Goal: Book appointment/travel/reservation

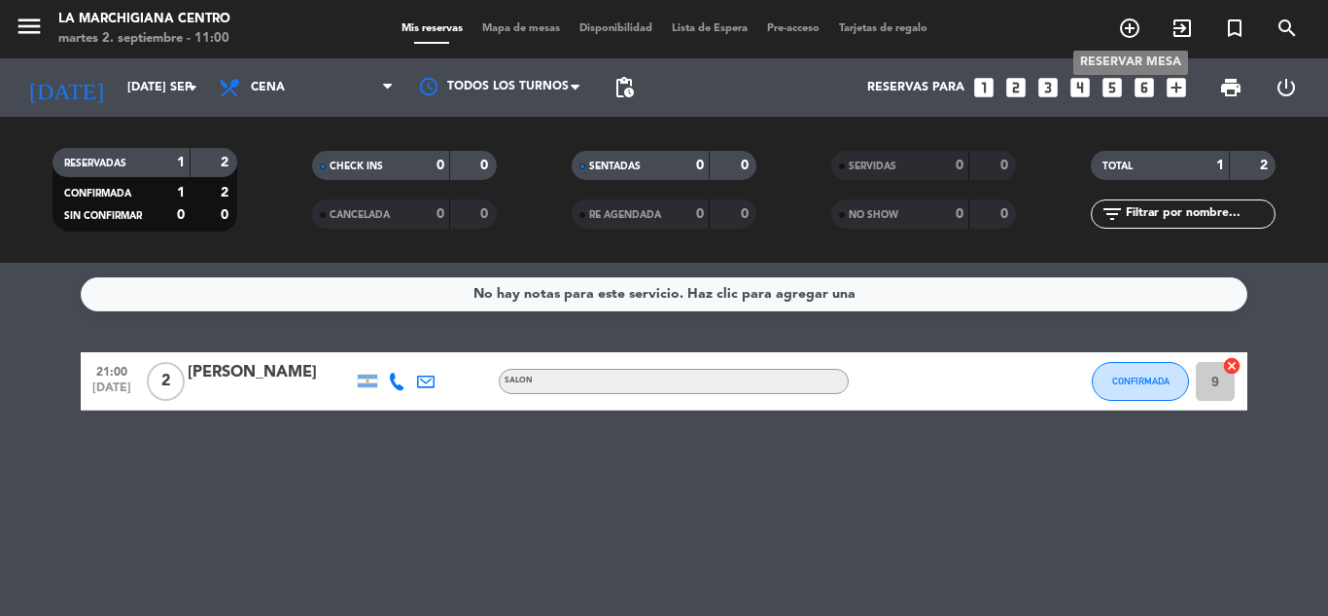
click at [1135, 25] on icon "add_circle_outline" at bounding box center [1129, 28] width 23 height 23
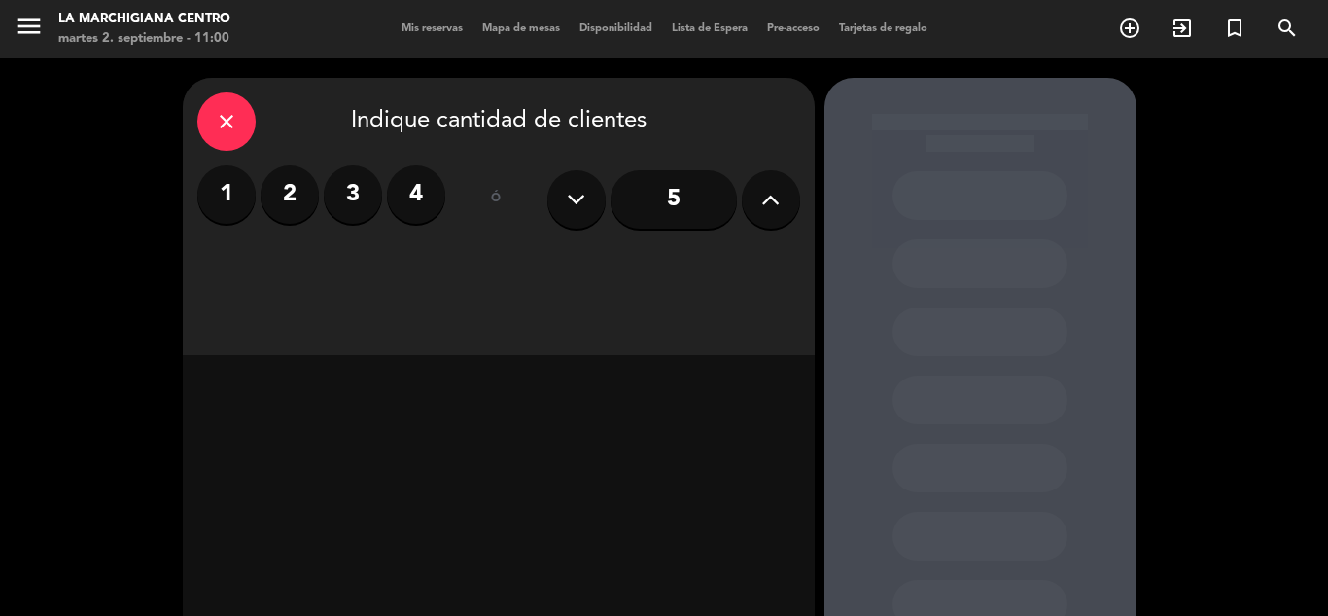
click at [299, 193] on label "2" at bounding box center [290, 194] width 58 height 58
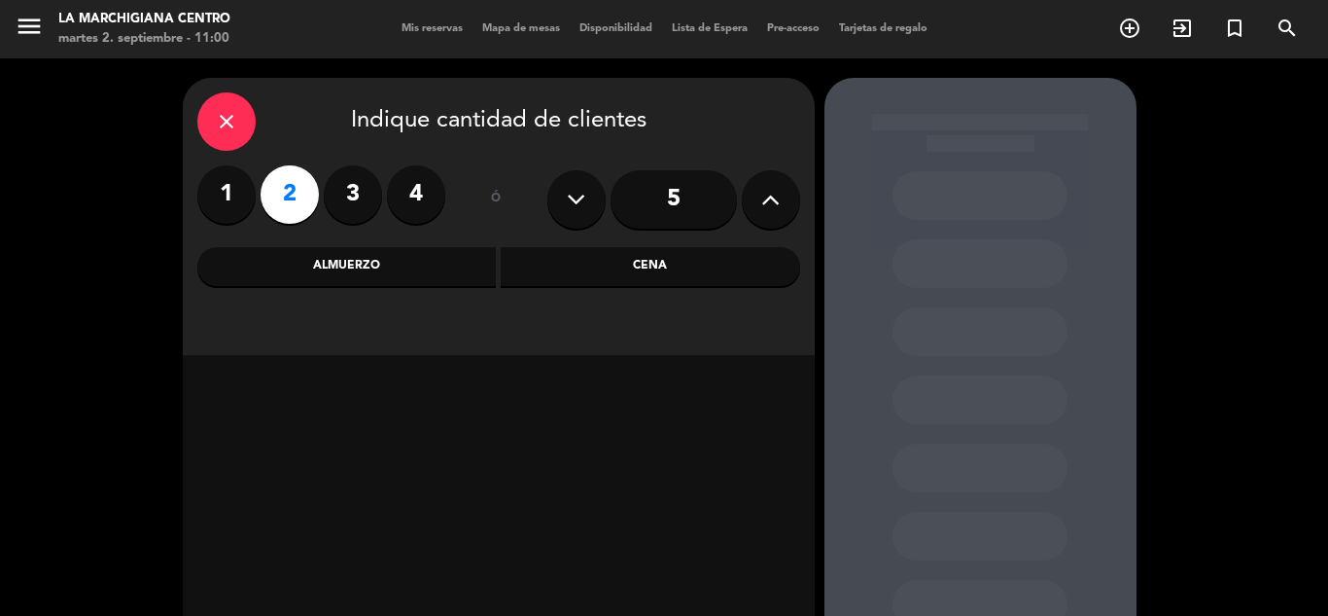
click at [533, 256] on div "Cena" at bounding box center [650, 266] width 299 height 39
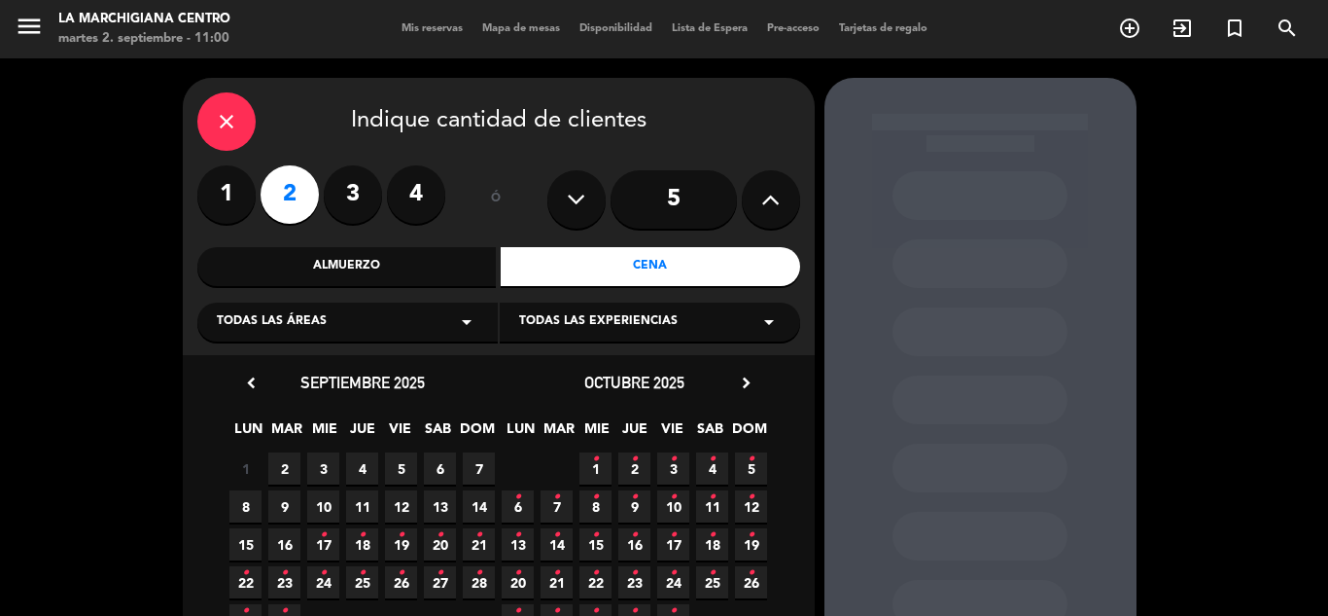
click at [295, 467] on span "2" at bounding box center [284, 468] width 32 height 32
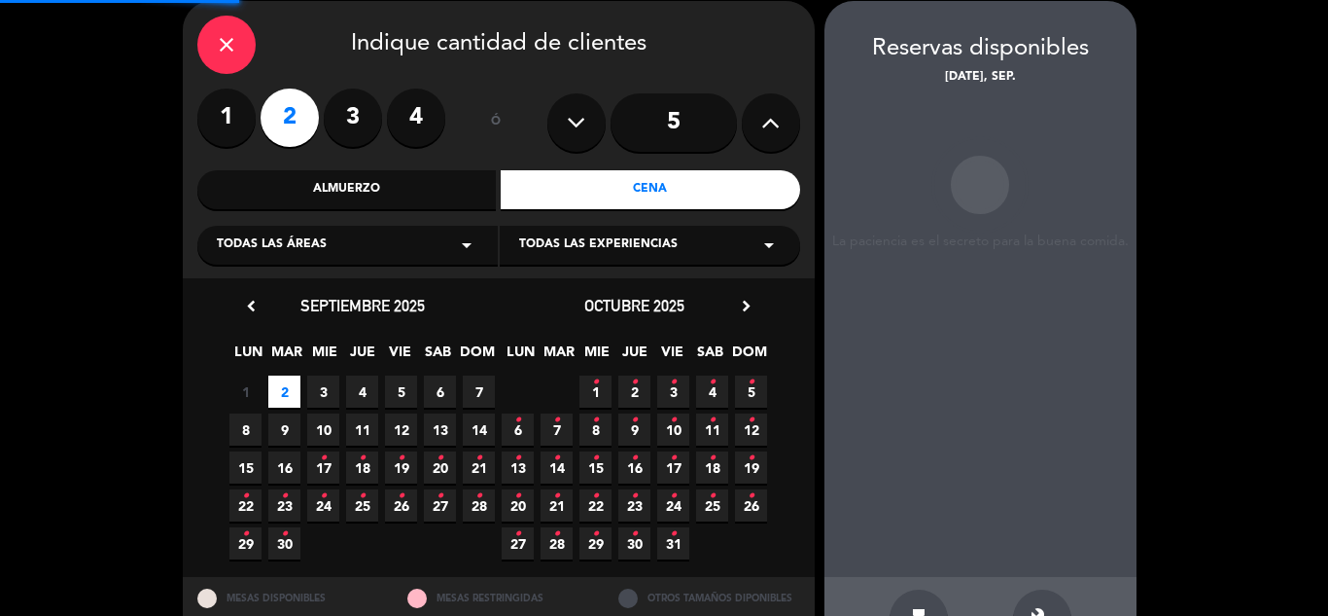
scroll to position [78, 0]
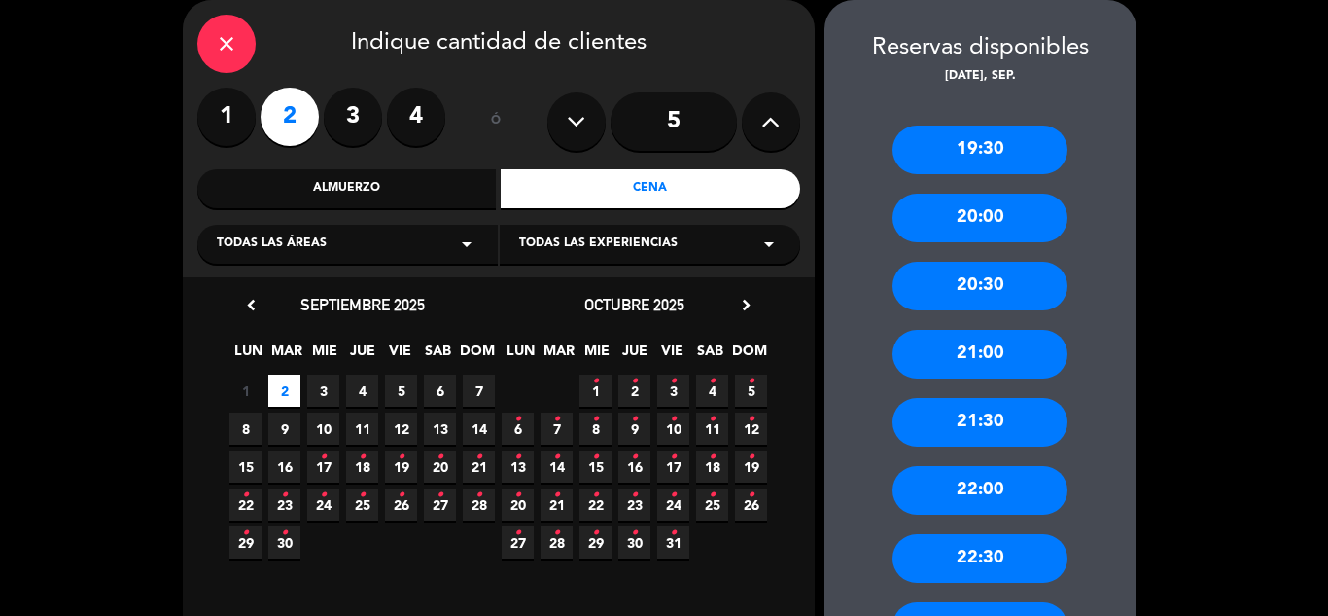
click at [991, 346] on div "21:00" at bounding box center [980, 354] width 175 height 49
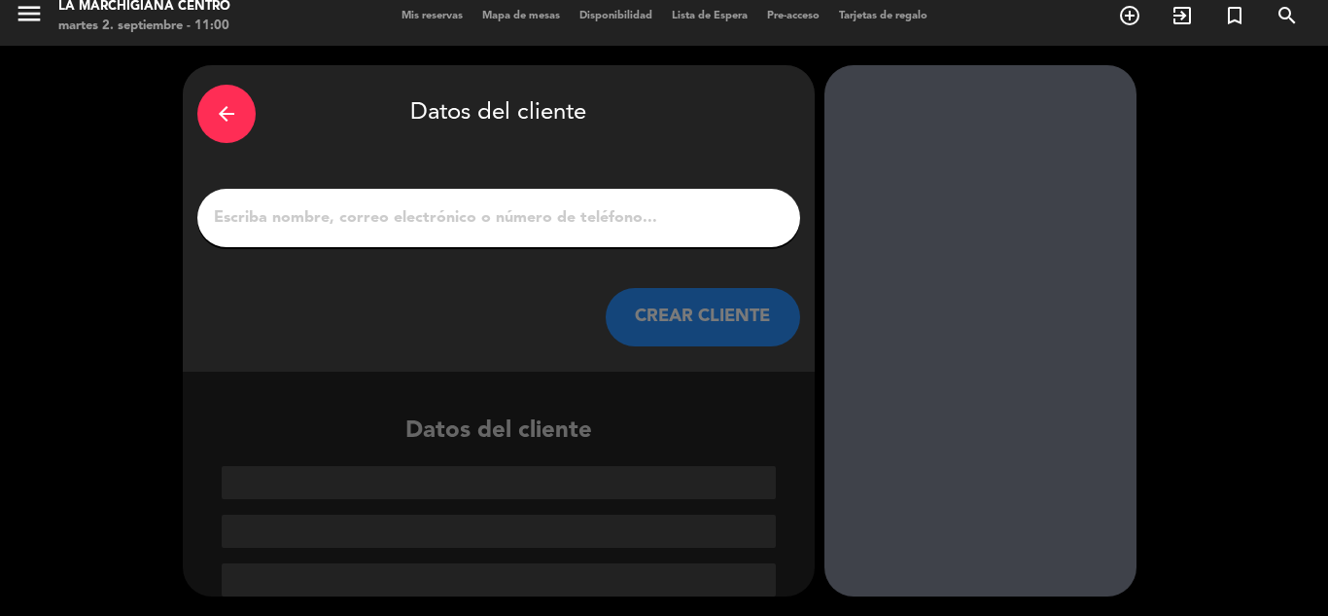
scroll to position [13, 0]
click at [549, 247] on div "arrow_back Datos del cliente CREAR CLIENTE" at bounding box center [499, 218] width 632 height 306
click at [546, 241] on div at bounding box center [498, 218] width 603 height 58
click at [548, 229] on input "1" at bounding box center [499, 217] width 574 height 27
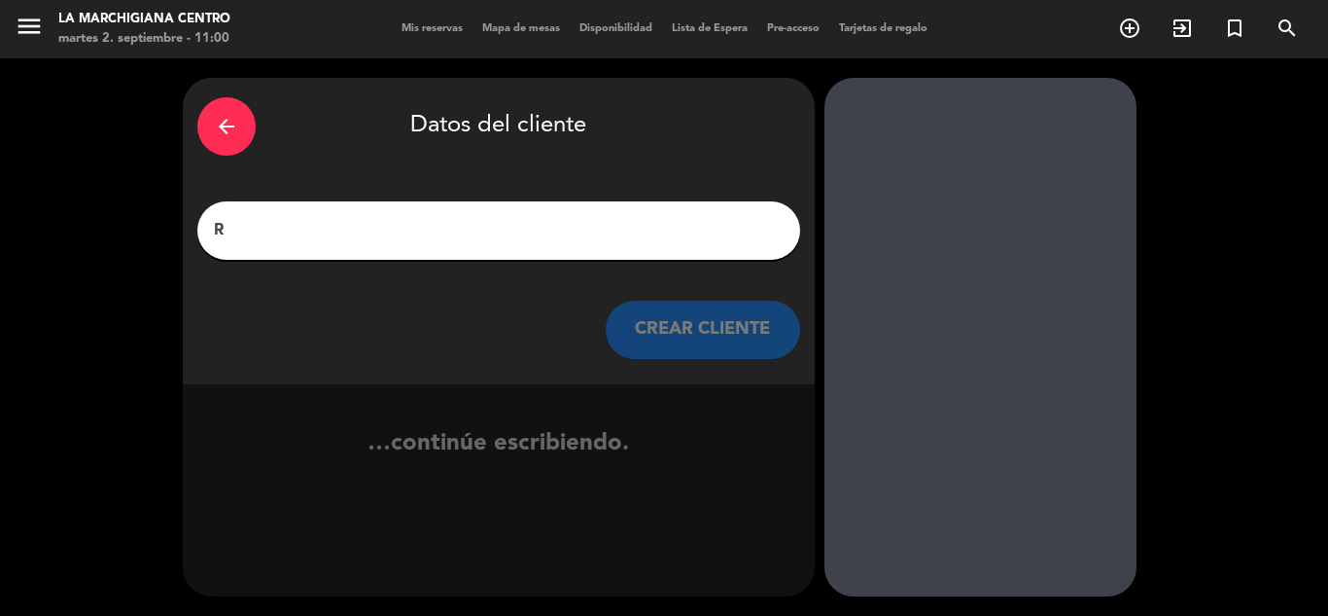
scroll to position [0, 0]
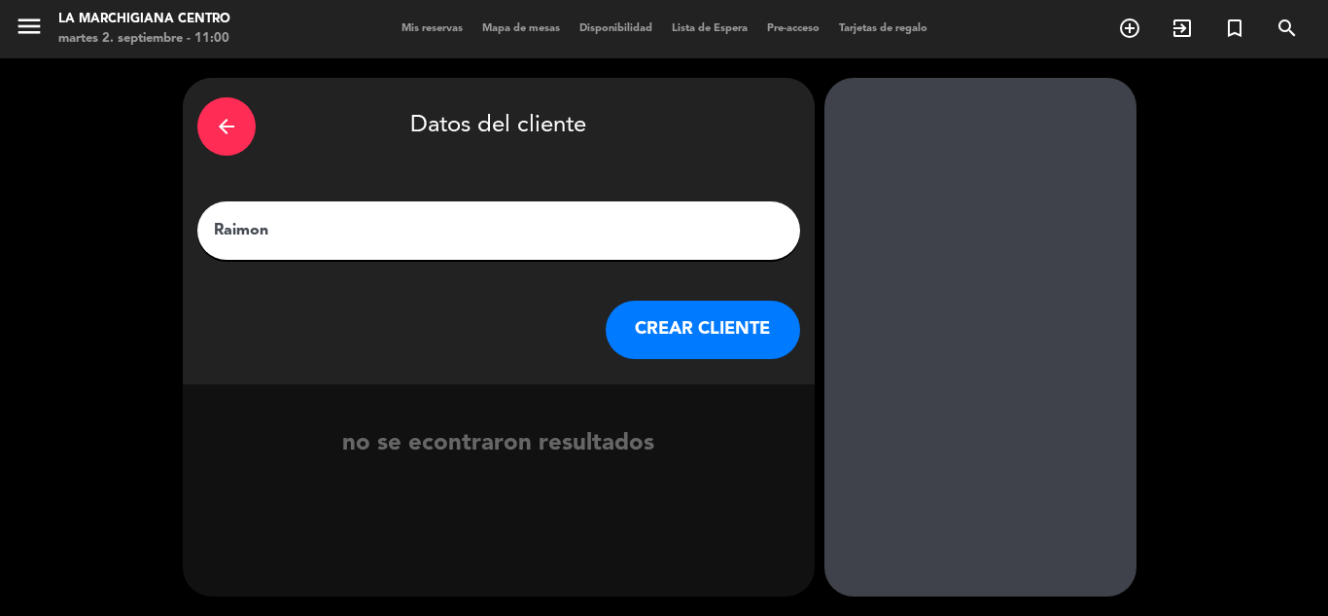
type input "Raimon"
click at [631, 336] on button "CREAR CLIENTE" at bounding box center [703, 329] width 194 height 58
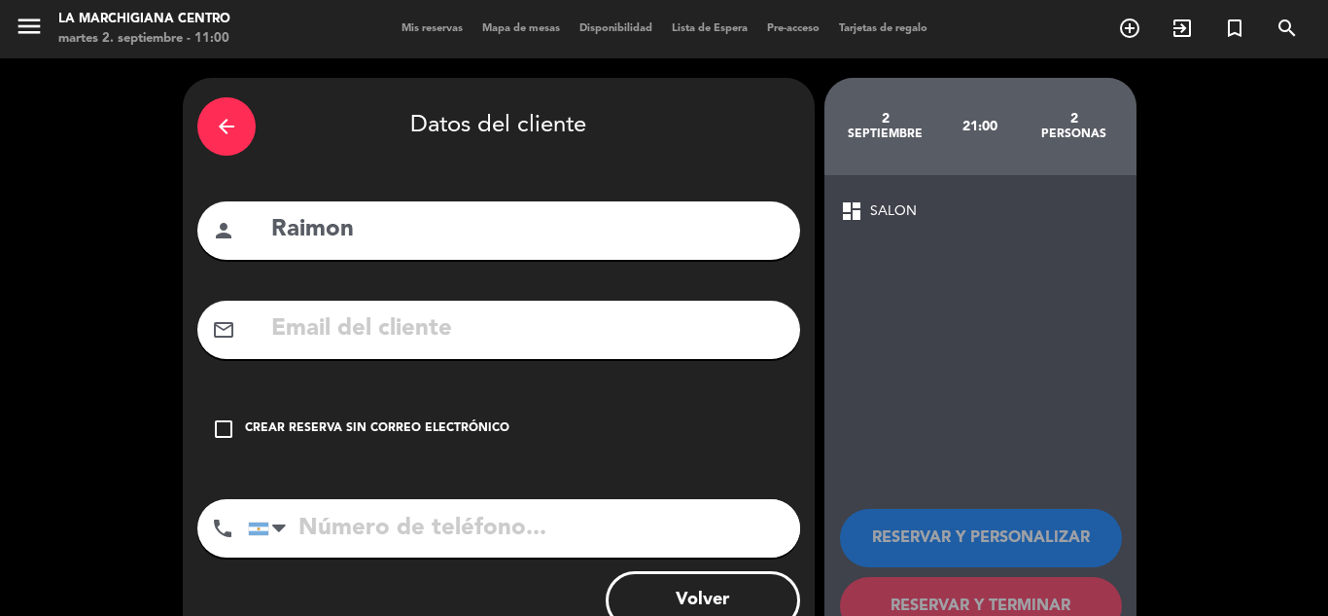
click at [212, 422] on icon "check_box_outline_blank" at bounding box center [223, 428] width 23 height 23
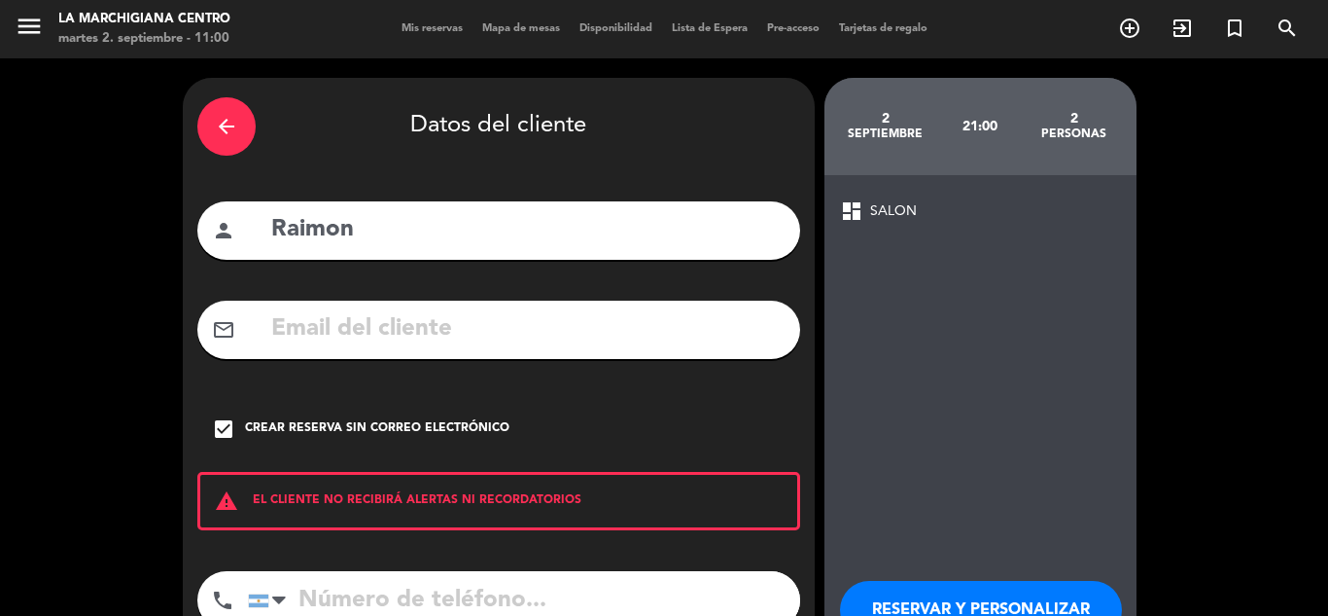
scroll to position [97, 0]
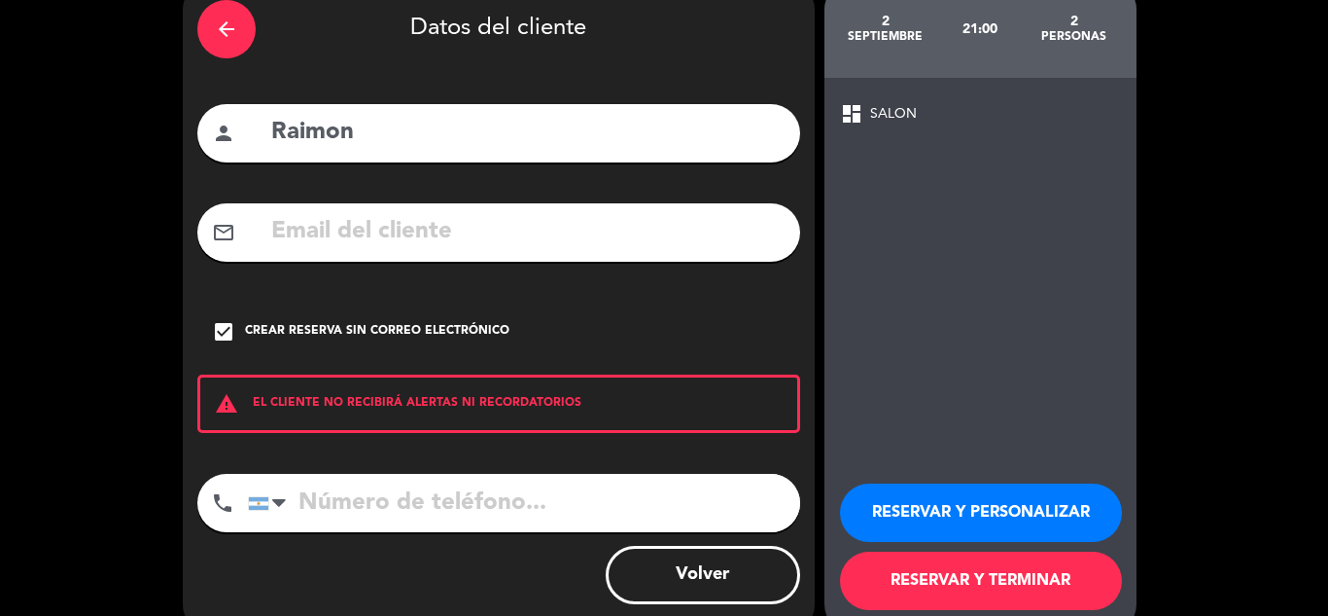
click at [390, 498] on input "tel" at bounding box center [524, 503] width 552 height 58
type input "2615071164"
click at [1014, 569] on button "RESERVAR Y TERMINAR" at bounding box center [981, 580] width 282 height 58
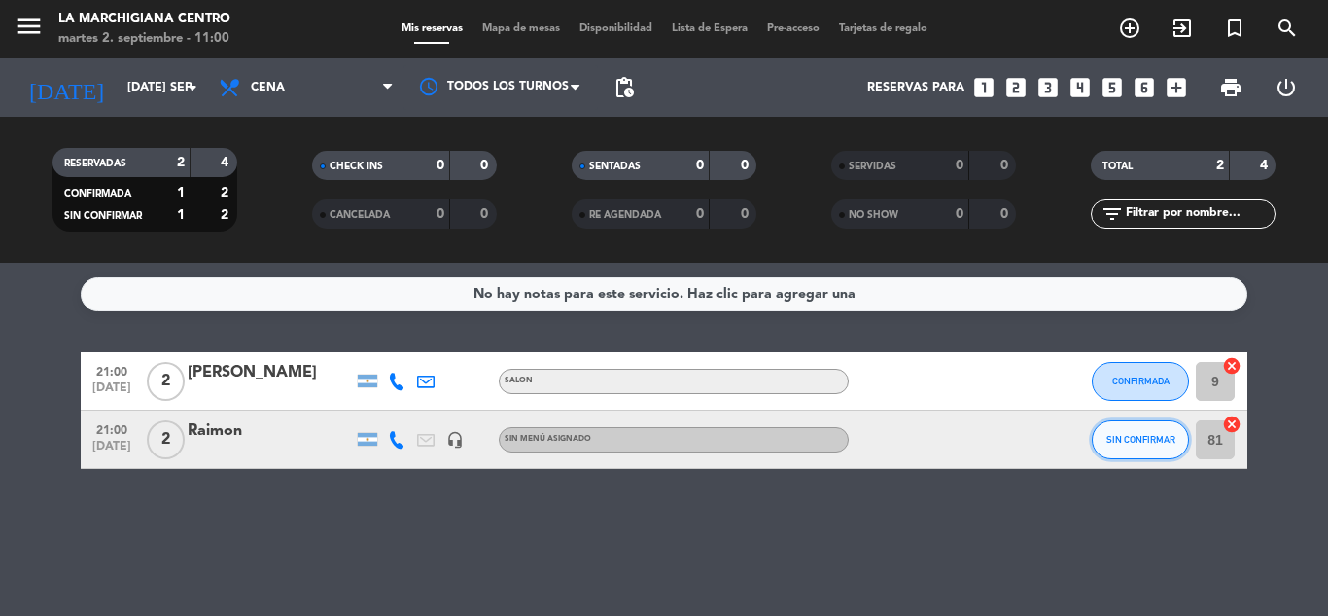
click at [1136, 438] on span "SIN CONFIRMAR" at bounding box center [1141, 439] width 69 height 11
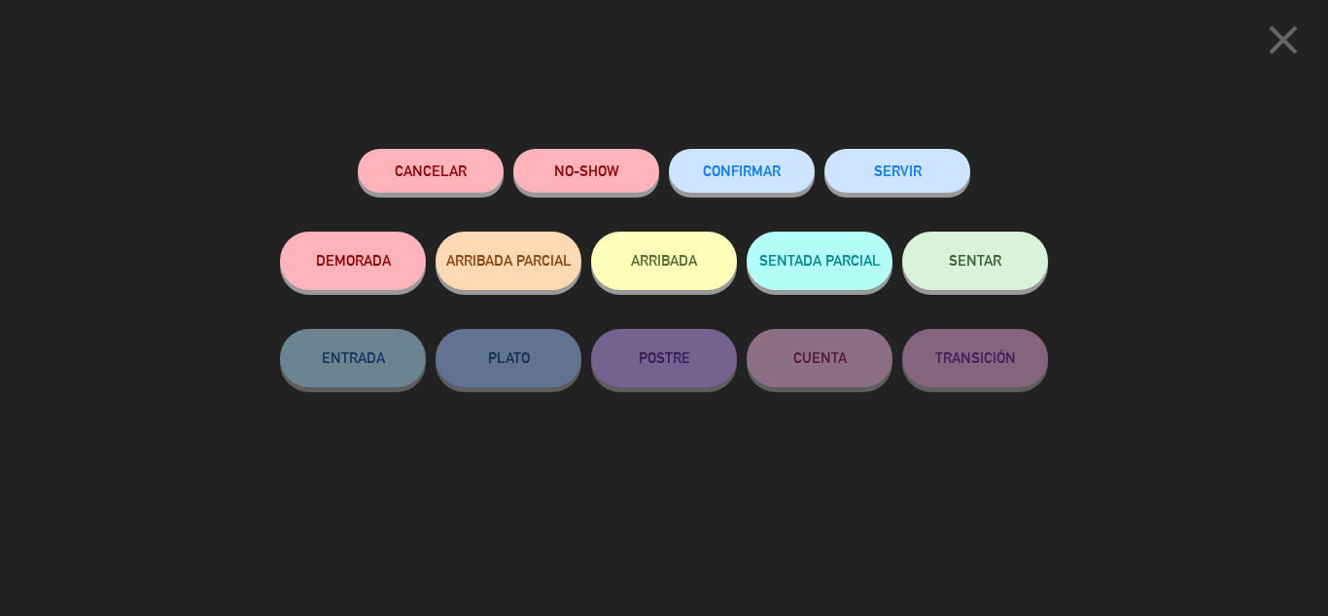
click at [744, 173] on span "CONFIRMAR" at bounding box center [742, 170] width 78 height 17
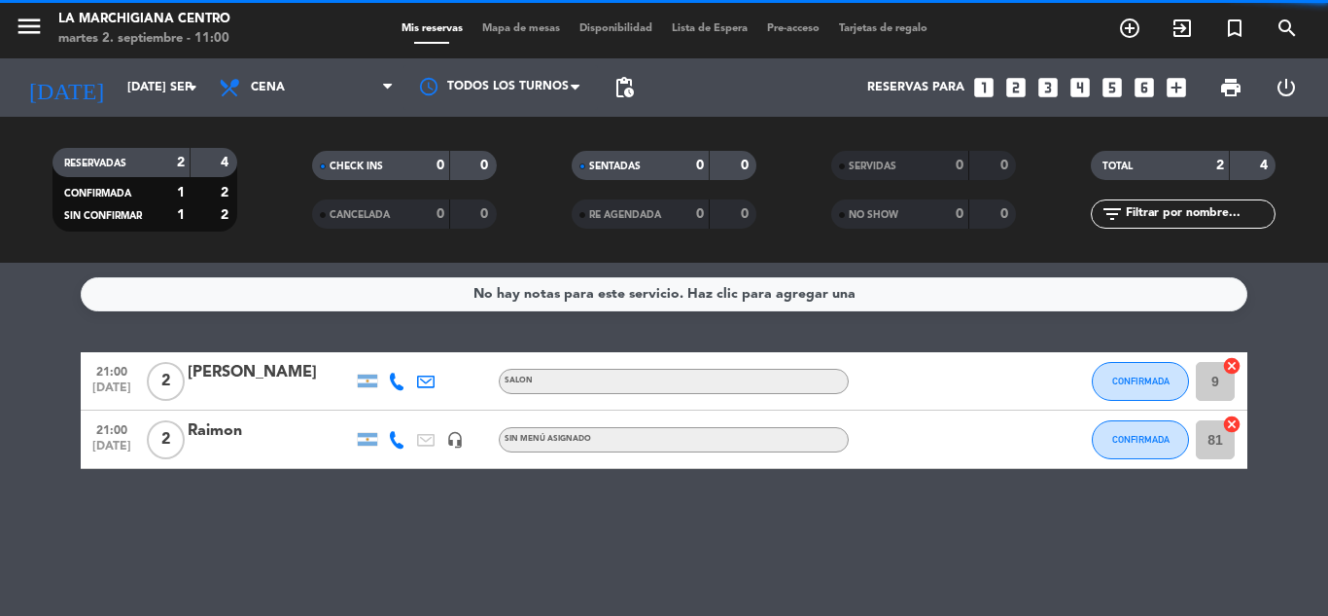
click at [278, 424] on div "Raimon" at bounding box center [270, 430] width 165 height 25
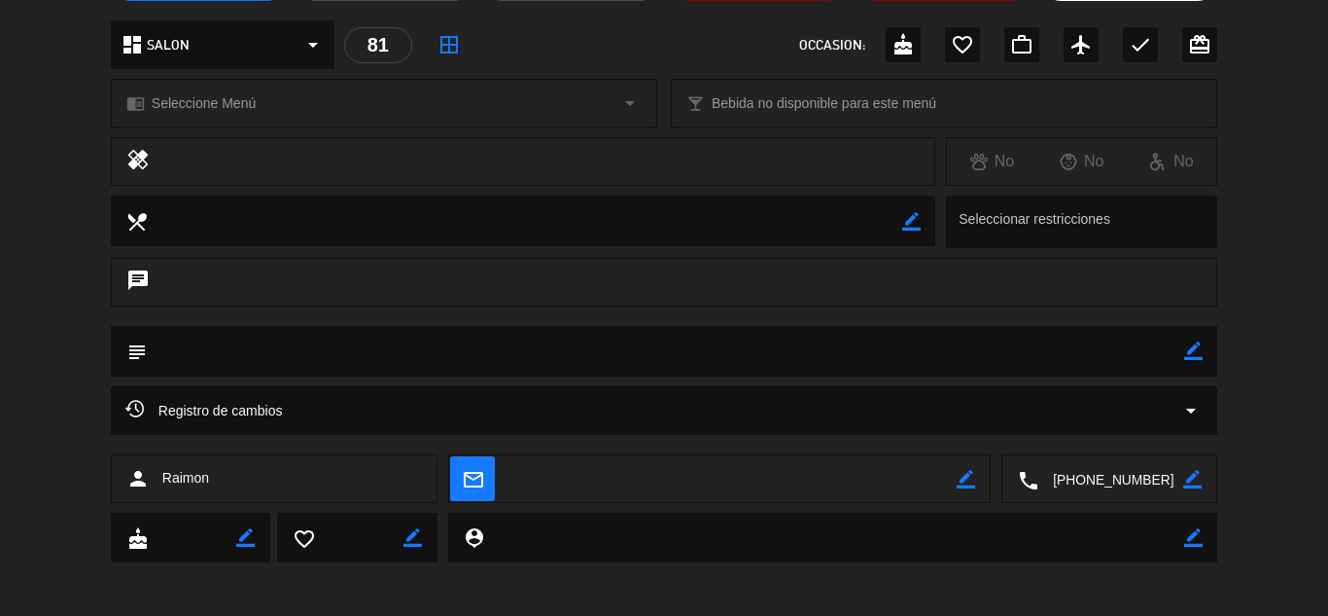
scroll to position [218, 0]
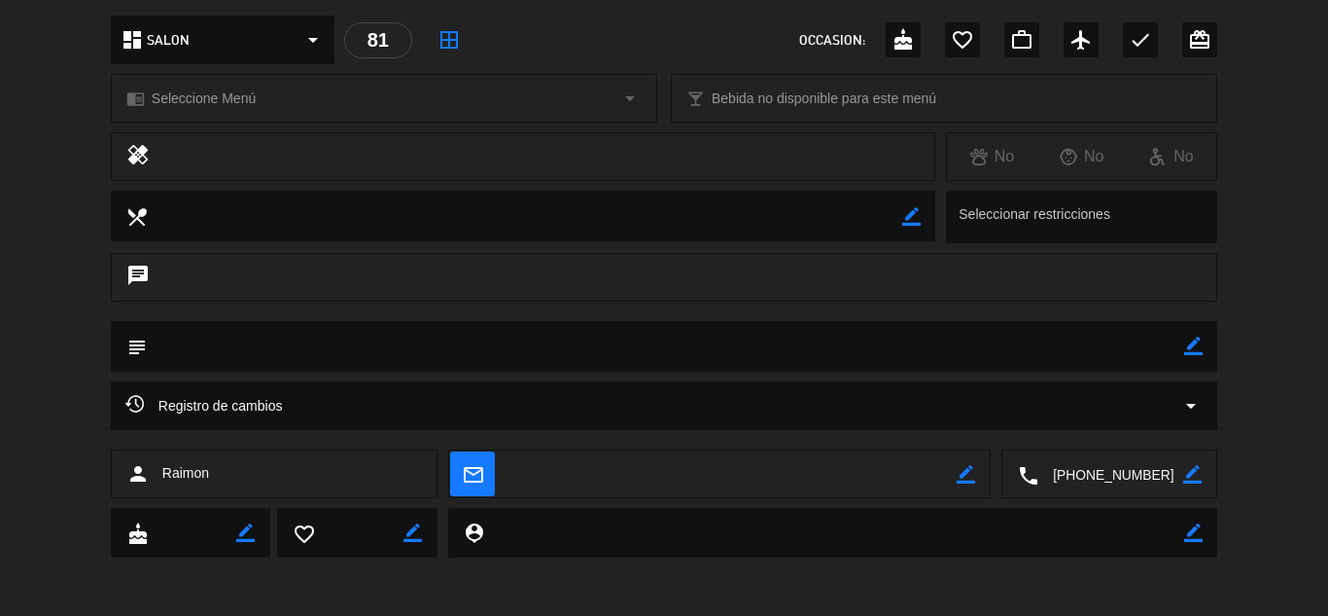
click at [1194, 346] on icon "border_color" at bounding box center [1193, 345] width 18 height 18
type textarea "Lasagna Fernanda x2"
click at [1185, 357] on div at bounding box center [1193, 346] width 18 height 51
click at [1188, 343] on icon at bounding box center [1193, 345] width 18 height 18
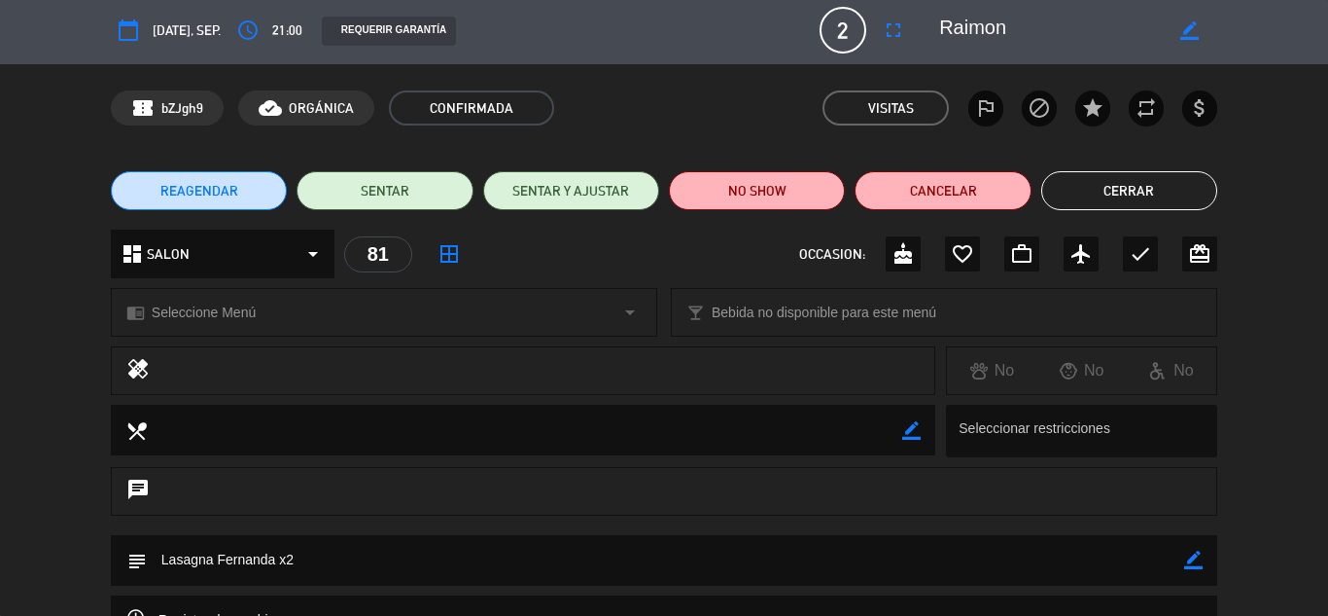
scroll to position [0, 0]
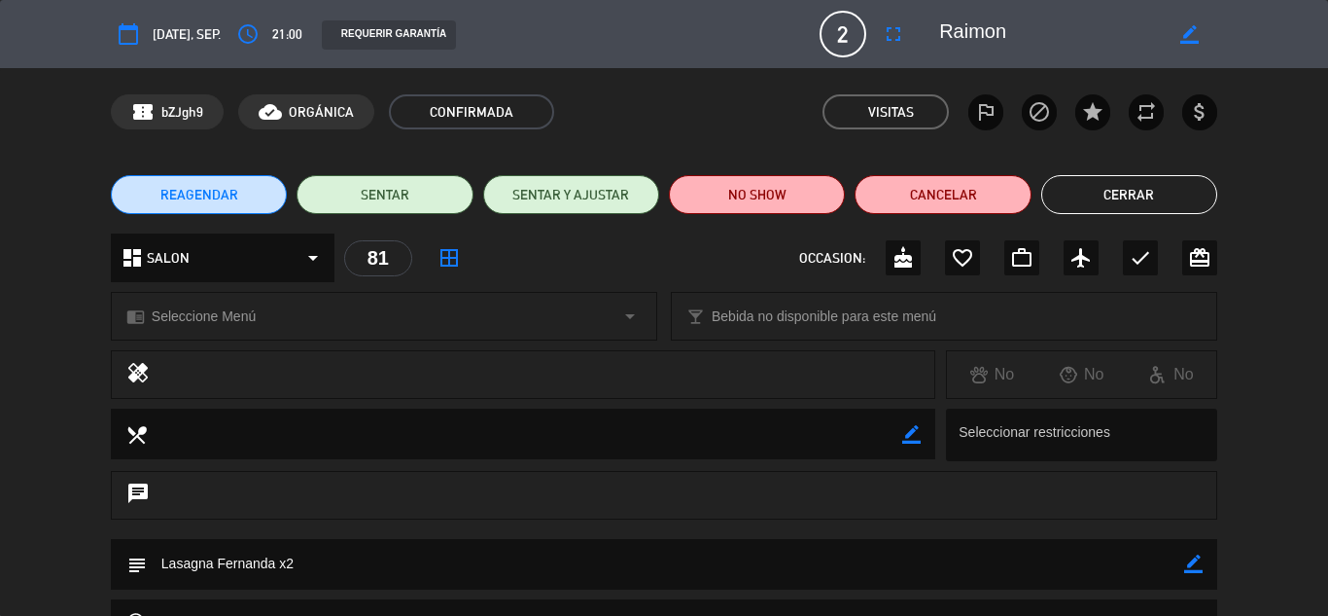
click at [1090, 180] on button "Cerrar" at bounding box center [1129, 194] width 176 height 39
